Goal: Transaction & Acquisition: Purchase product/service

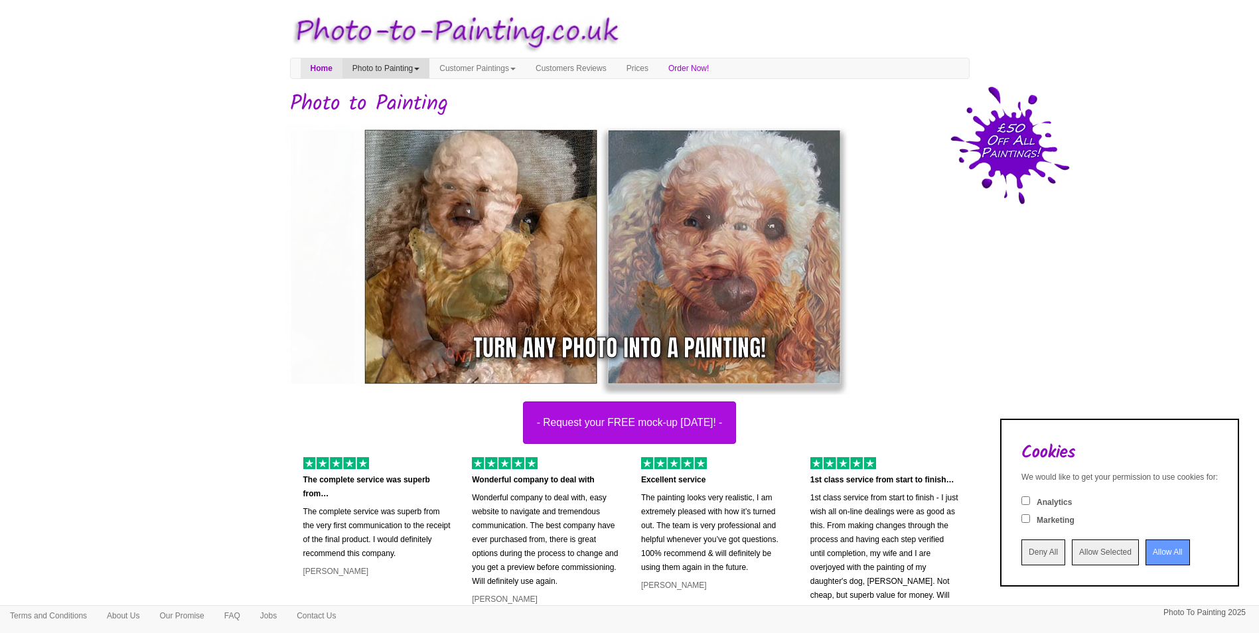
click at [407, 68] on link "Photo to Painting" at bounding box center [386, 68] width 87 height 20
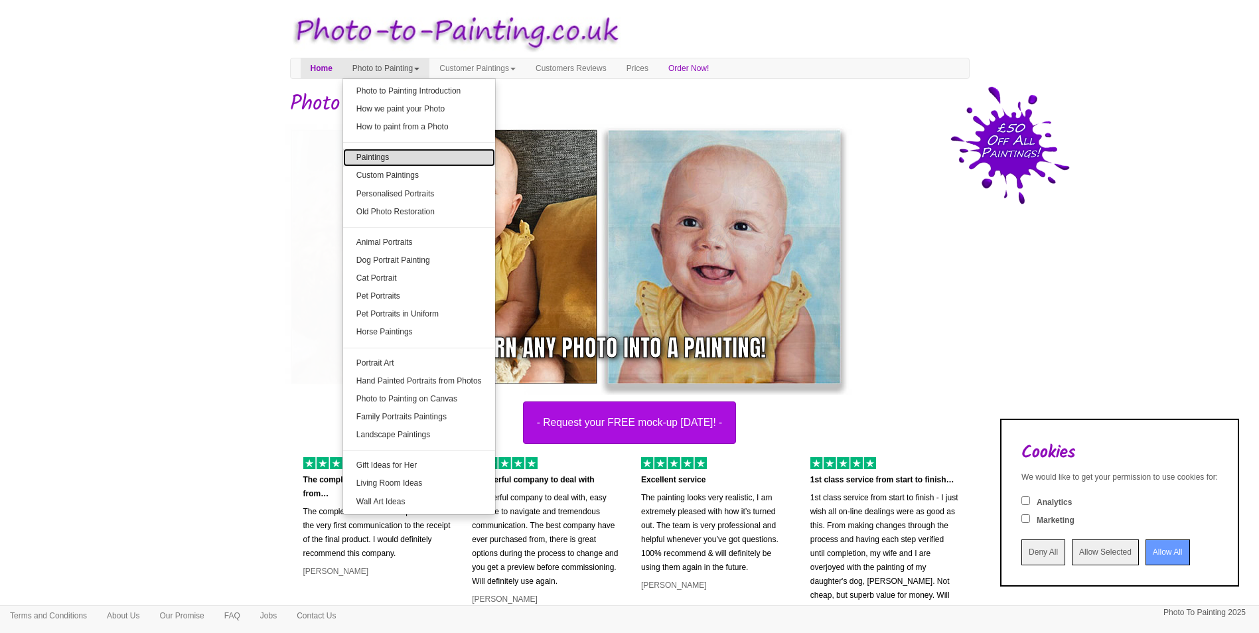
click at [395, 158] on link "Paintings" at bounding box center [419, 158] width 152 height 18
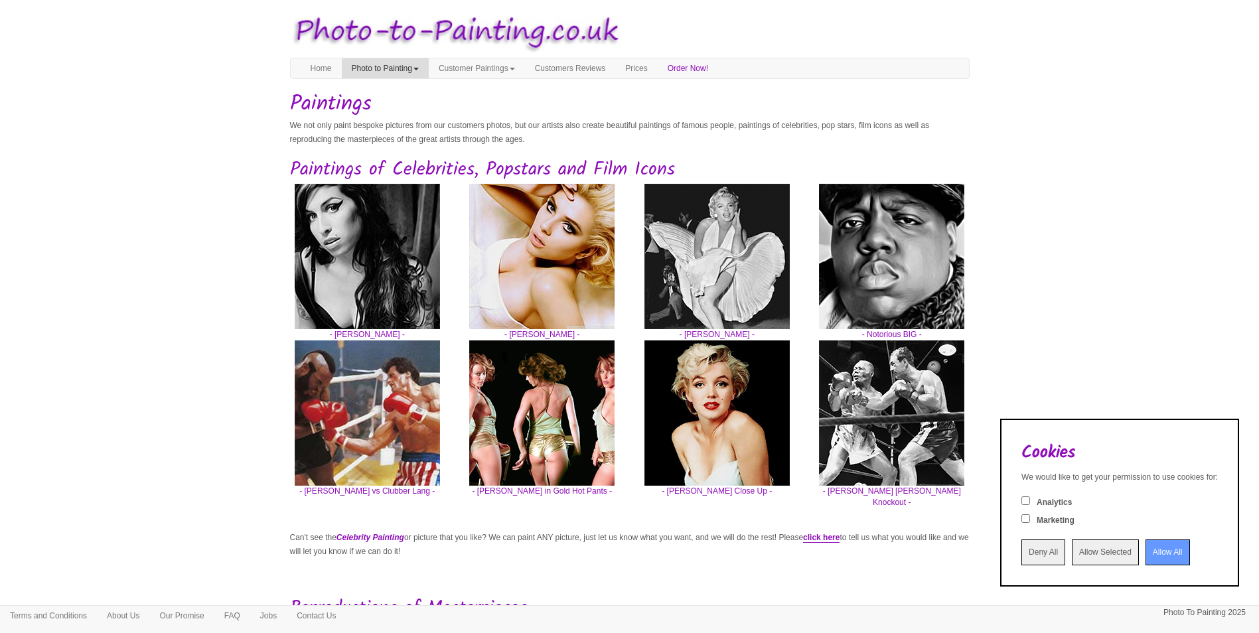
click at [416, 72] on link "Photo to Painting" at bounding box center [385, 68] width 87 height 20
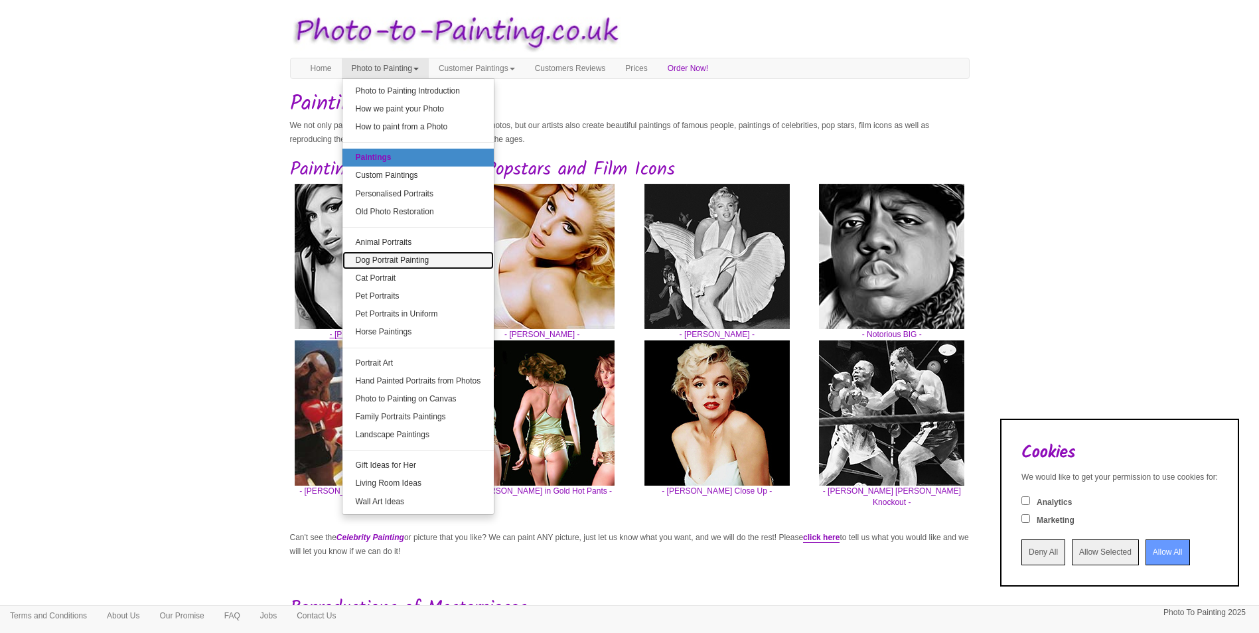
click at [426, 258] on link "Dog Portrait Painting" at bounding box center [419, 261] width 152 height 18
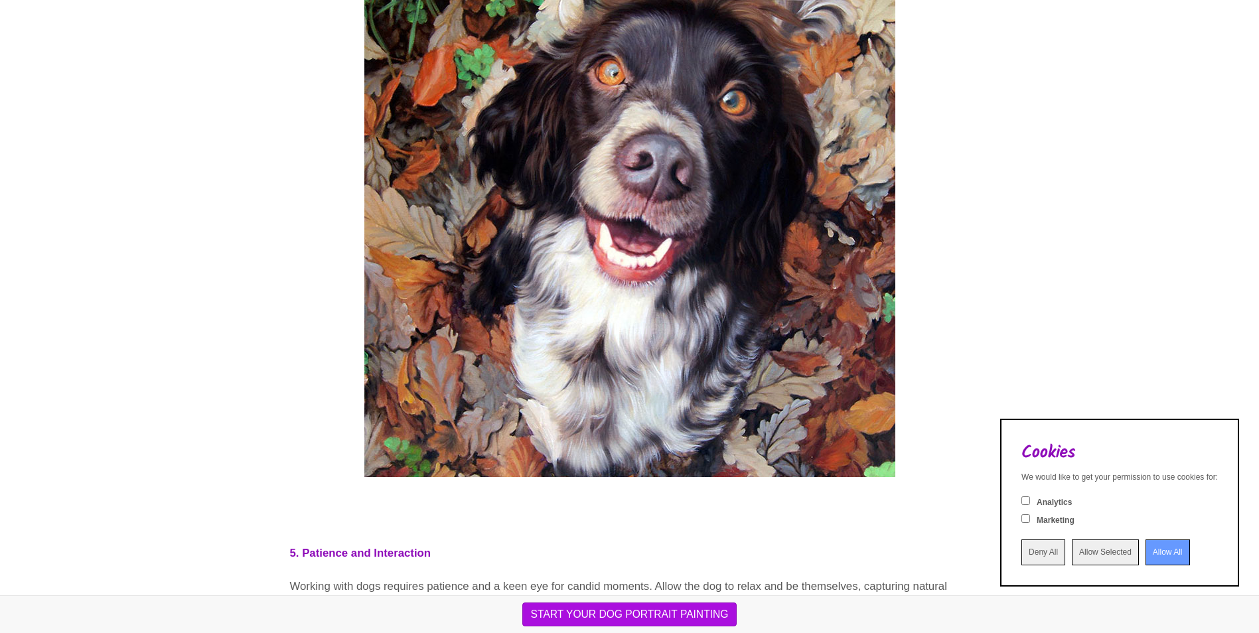
scroll to position [3120, 0]
